Goal: Task Accomplishment & Management: Use online tool/utility

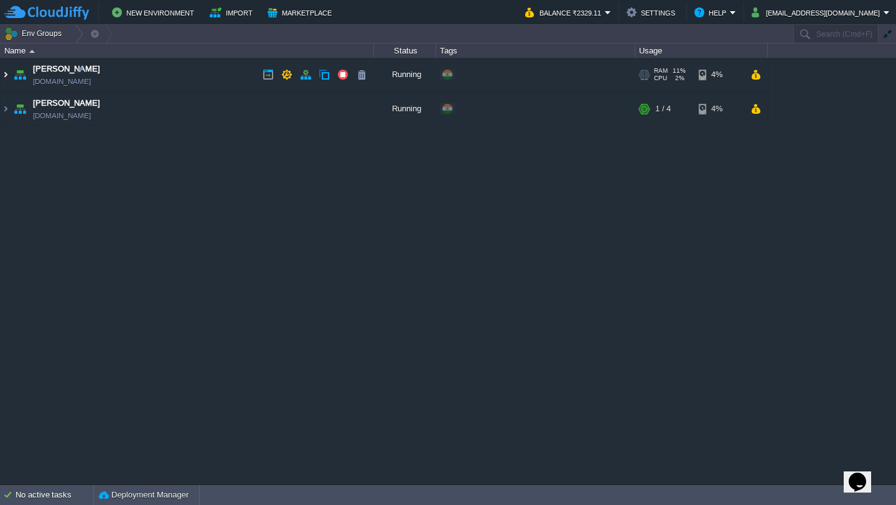
click at [4, 80] on img at bounding box center [6, 75] width 10 height 34
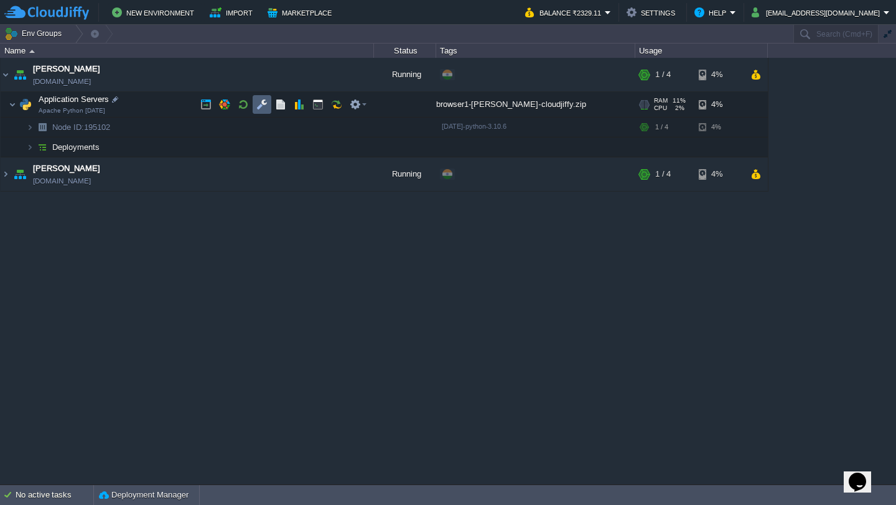
click at [260, 108] on button "button" at bounding box center [261, 104] width 11 height 11
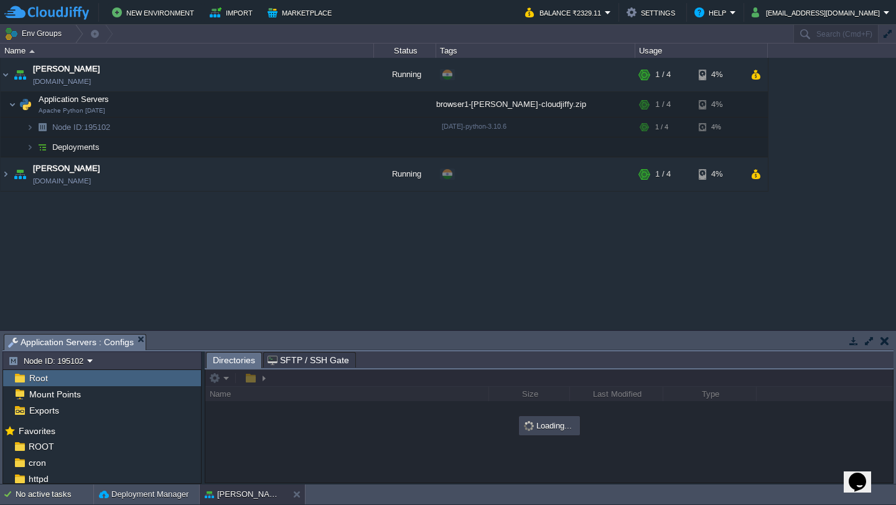
click at [869, 339] on button "button" at bounding box center [869, 340] width 11 height 11
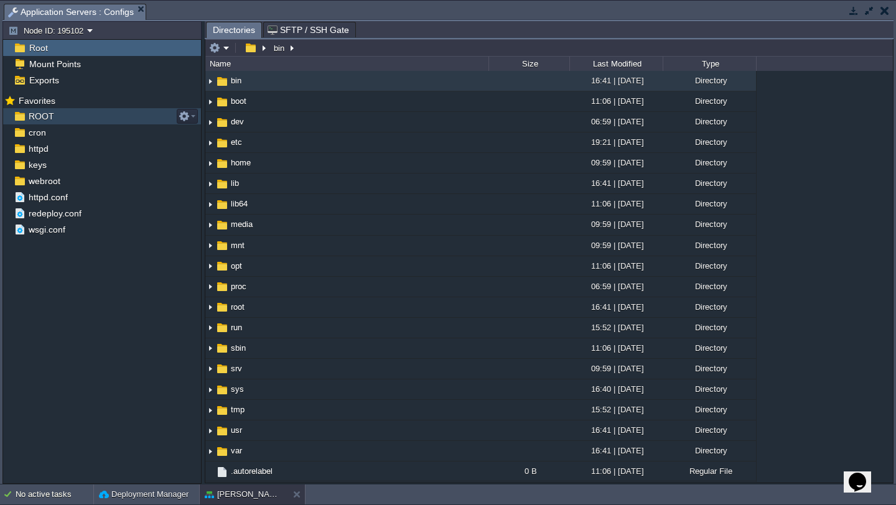
click at [68, 118] on div "ROOT" at bounding box center [102, 116] width 198 height 16
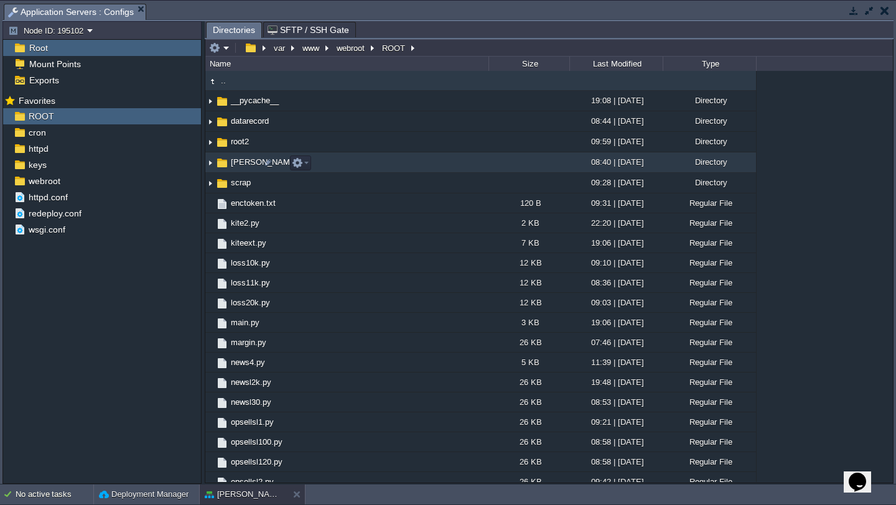
click at [210, 166] on img at bounding box center [210, 162] width 10 height 19
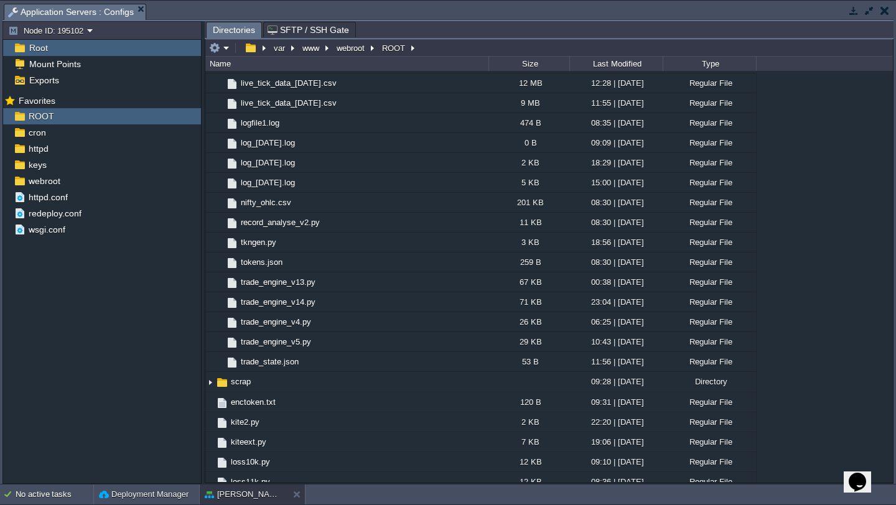
scroll to position [301, 0]
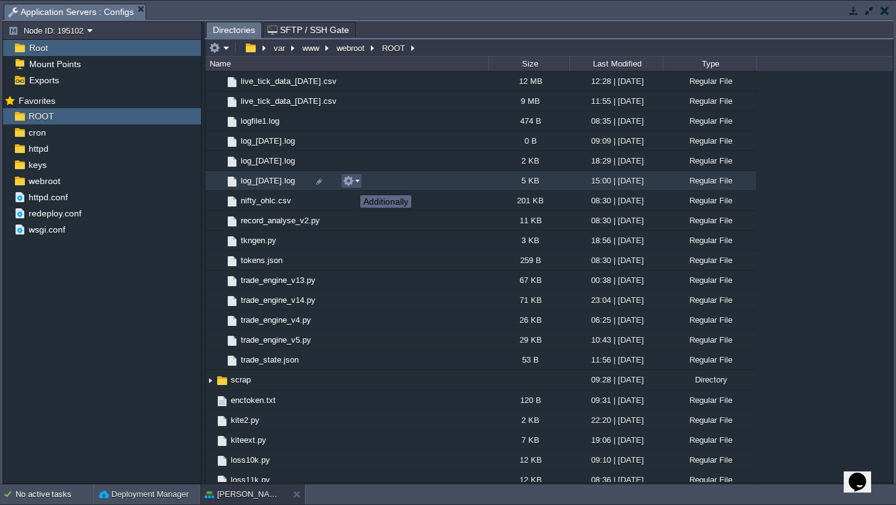
click at [351, 184] on button "button" at bounding box center [348, 181] width 11 height 11
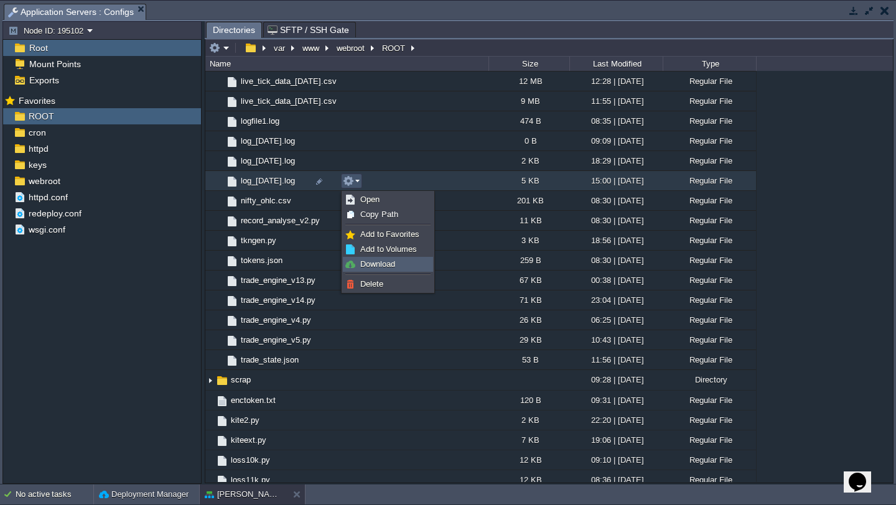
click at [387, 265] on span "Download" at bounding box center [377, 264] width 35 height 9
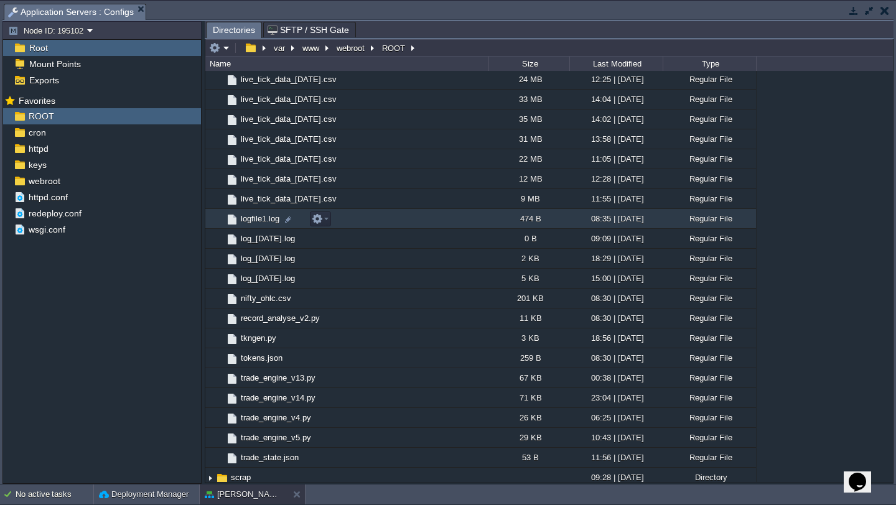
scroll to position [202, 0]
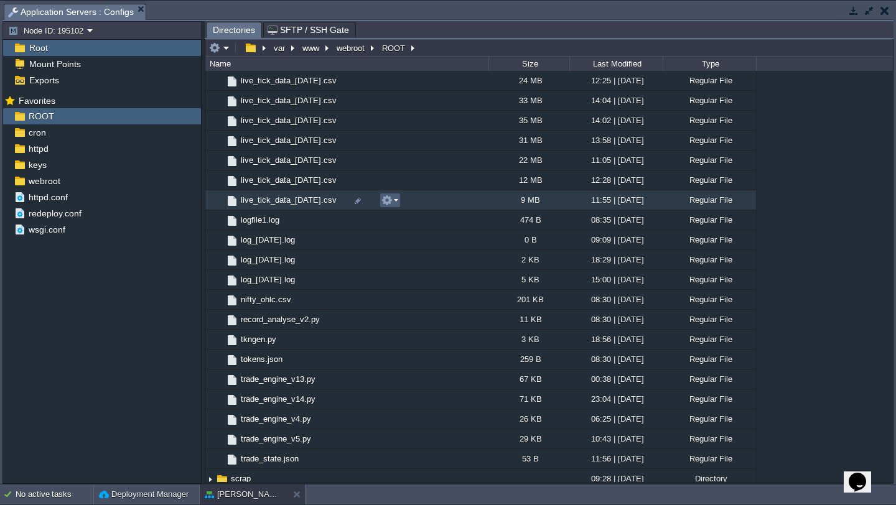
click at [397, 206] on em at bounding box center [390, 200] width 17 height 11
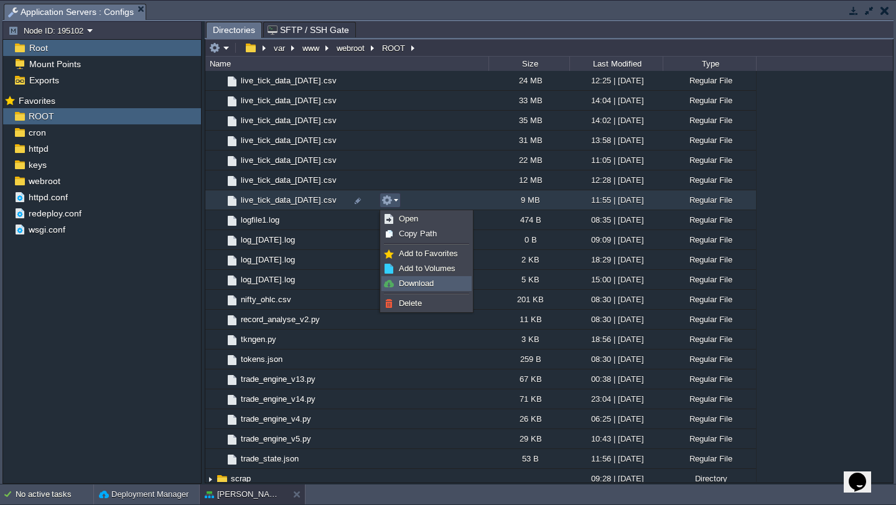
click at [426, 283] on span "Download" at bounding box center [416, 283] width 35 height 9
